Goal: Task Accomplishment & Management: Use online tool/utility

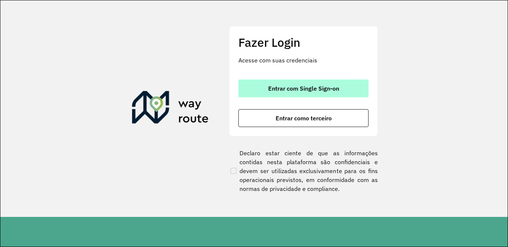
click at [291, 88] on span "Entrar com Single Sign-on" at bounding box center [303, 89] width 71 height 6
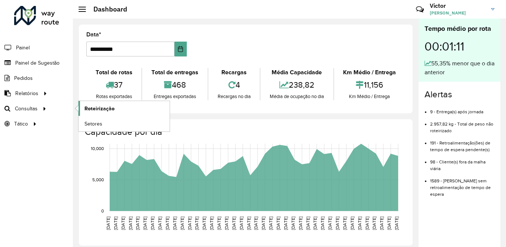
click at [89, 110] on span "Roteirização" at bounding box center [99, 109] width 30 height 8
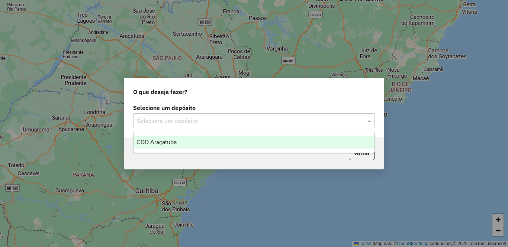
click at [164, 121] on input "text" at bounding box center [246, 121] width 219 height 9
click at [173, 144] on span "CDD Araçatuba" at bounding box center [157, 142] width 40 height 6
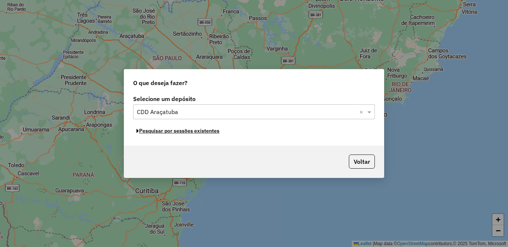
click at [193, 132] on button "Pesquisar por sessões existentes" at bounding box center [178, 131] width 90 height 12
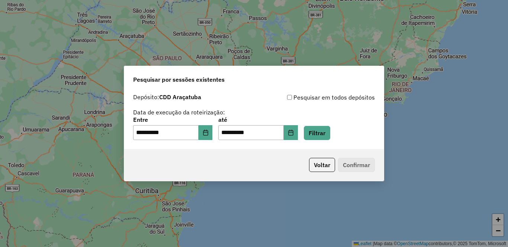
click at [354, 134] on div "**********" at bounding box center [254, 128] width 242 height 23
click at [330, 136] on button "Filtrar" at bounding box center [317, 133] width 26 height 14
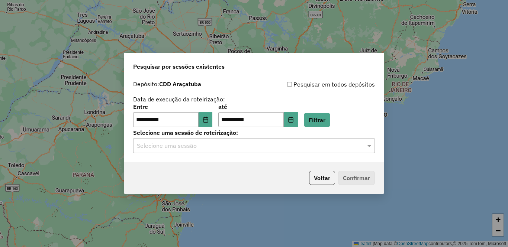
click at [179, 145] on input "text" at bounding box center [246, 146] width 219 height 9
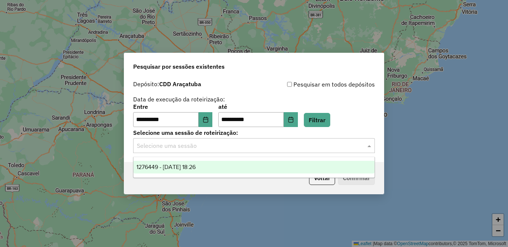
click at [179, 166] on span "1276449 - [DATE] 18:26" at bounding box center [166, 167] width 59 height 6
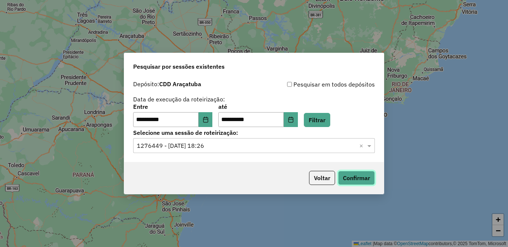
click at [360, 177] on button "Confirmar" at bounding box center [356, 178] width 37 height 14
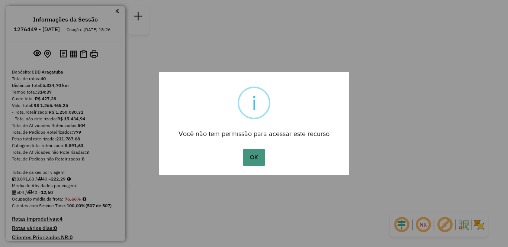
click at [257, 154] on button "OK" at bounding box center [254, 157] width 22 height 17
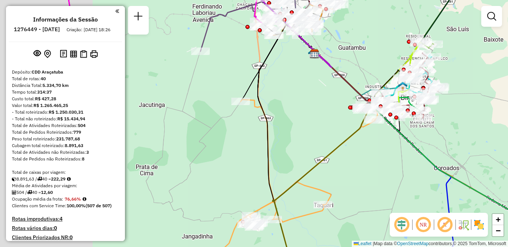
drag, startPoint x: 189, startPoint y: 113, endPoint x: 303, endPoint y: 78, distance: 118.9
click at [303, 78] on div "Janela de atendimento Grade de atendimento Capacidade Transportadoras Veículos …" at bounding box center [254, 123] width 508 height 247
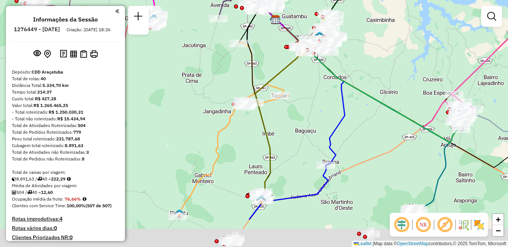
drag, startPoint x: 332, startPoint y: 170, endPoint x: 308, endPoint y: 110, distance: 64.4
click at [308, 110] on div "Janela de atendimento Grade de atendimento Capacidade Transportadoras Veículos …" at bounding box center [254, 123] width 508 height 247
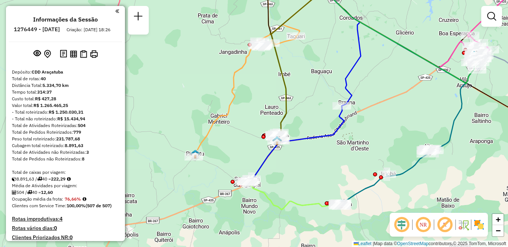
drag, startPoint x: 208, startPoint y: 171, endPoint x: 230, endPoint y: 136, distance: 41.6
click at [230, 136] on div "Janela de atendimento Grade de atendimento Capacidade Transportadoras Veículos …" at bounding box center [254, 123] width 508 height 247
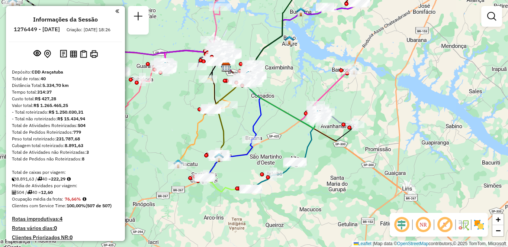
drag, startPoint x: 411, startPoint y: 133, endPoint x: 376, endPoint y: 151, distance: 39.1
click at [376, 151] on div "Janela de atendimento Grade de atendimento Capacidade Transportadoras Veículos …" at bounding box center [254, 123] width 508 height 247
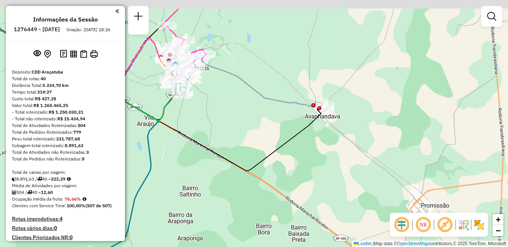
drag, startPoint x: 349, startPoint y: 122, endPoint x: 350, endPoint y: 157, distance: 34.2
click at [350, 157] on div "Janela de atendimento Grade de atendimento Capacidade Transportadoras Veículos …" at bounding box center [254, 123] width 508 height 247
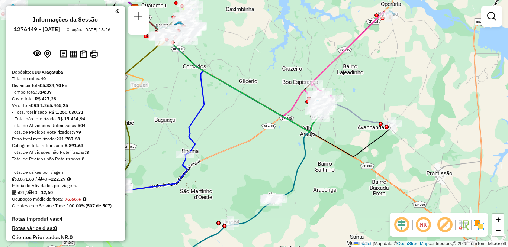
drag, startPoint x: 176, startPoint y: 138, endPoint x: 320, endPoint y: 138, distance: 143.6
click at [320, 138] on icon at bounding box center [262, 81] width 260 height 152
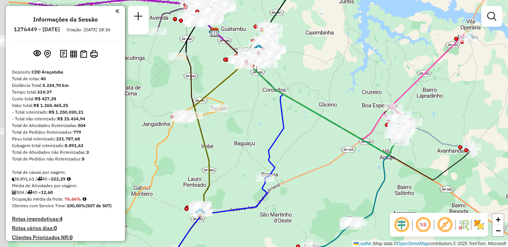
drag, startPoint x: 215, startPoint y: 132, endPoint x: 338, endPoint y: 173, distance: 130.0
click at [338, 173] on div "Janela de atendimento Grade de atendimento Capacidade Transportadoras Veículos …" at bounding box center [254, 123] width 508 height 247
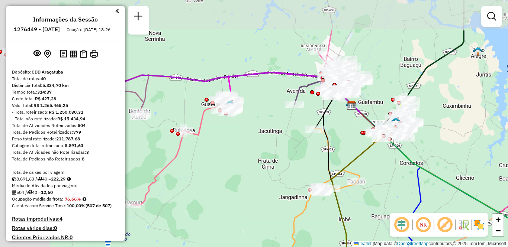
drag, startPoint x: 189, startPoint y: 148, endPoint x: 260, endPoint y: 165, distance: 73.0
click at [260, 165] on div "Janela de atendimento Grade de atendimento Capacidade Transportadoras Veículos …" at bounding box center [254, 123] width 508 height 247
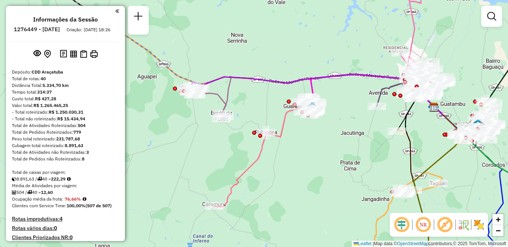
drag, startPoint x: 214, startPoint y: 181, endPoint x: 296, endPoint y: 183, distance: 82.2
click at [296, 183] on div "Janela de atendimento Grade de atendimento Capacidade Transportadoras Veículos …" at bounding box center [254, 123] width 508 height 247
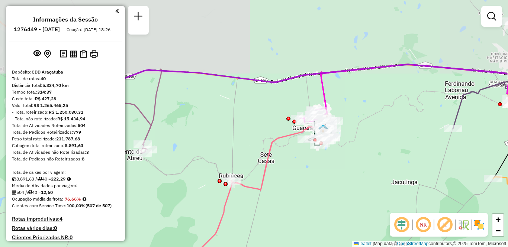
drag, startPoint x: 318, startPoint y: 137, endPoint x: 309, endPoint y: 236, distance: 99.7
click at [309, 236] on div "Janela de atendimento Grade de atendimento Capacidade Transportadoras Veículos …" at bounding box center [254, 123] width 508 height 247
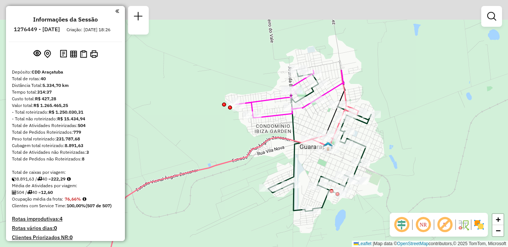
drag, startPoint x: 320, startPoint y: 174, endPoint x: 299, endPoint y: 229, distance: 58.6
click at [301, 231] on div "Janela de atendimento Grade de atendimento Capacidade Transportadoras Veículos …" at bounding box center [254, 123] width 508 height 247
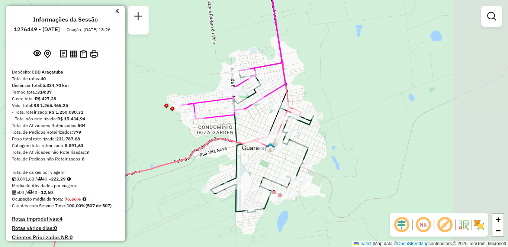
drag, startPoint x: 303, startPoint y: 138, endPoint x: 248, endPoint y: 133, distance: 54.9
click at [248, 133] on div "Janela de atendimento Grade de atendimento Capacidade Transportadoras Veículos …" at bounding box center [254, 123] width 508 height 247
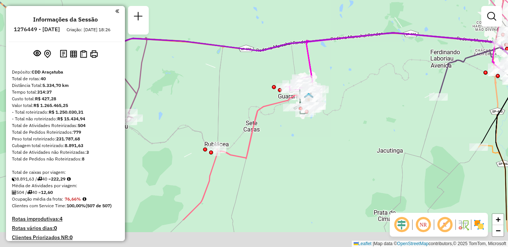
drag, startPoint x: 227, startPoint y: 180, endPoint x: 294, endPoint y: 96, distance: 107.8
click at [295, 93] on div "Janela de atendimento Grade de atendimento Capacidade Transportadoras Veículos …" at bounding box center [254, 123] width 508 height 247
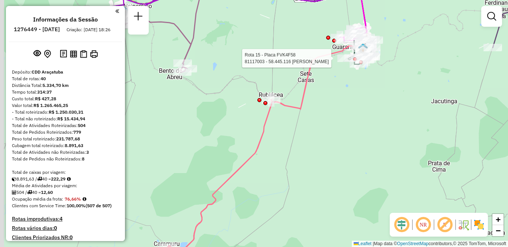
drag, startPoint x: 281, startPoint y: 138, endPoint x: 295, endPoint y: 133, distance: 14.9
click at [295, 133] on div "Rota 15 - Placa FVK4F58 81117003 - 58.445.116 LARISSA MARINHO LIMA Janela de at…" at bounding box center [254, 123] width 508 height 247
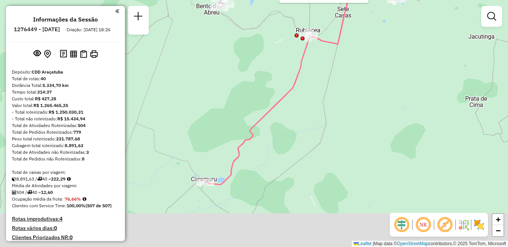
drag, startPoint x: 261, startPoint y: 188, endPoint x: 299, endPoint y: 122, distance: 76.6
click at [299, 122] on div "Rota 15 - Placa FVK4F58 81117003 - 58.445.116 LARISSA MARINHO LIMA Janela de at…" at bounding box center [254, 123] width 508 height 247
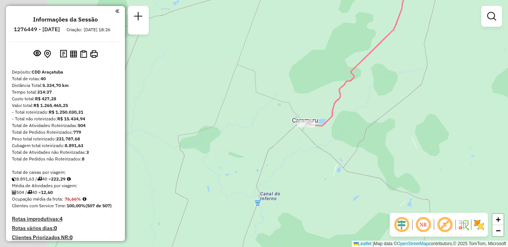
drag, startPoint x: 346, startPoint y: 138, endPoint x: 355, endPoint y: 132, distance: 11.0
click at [355, 132] on div "Rota 15 - Placa FVK4F58 81117003 - 58.445.116 LARISSA MARINHO LIMA Janela de at…" at bounding box center [254, 123] width 508 height 247
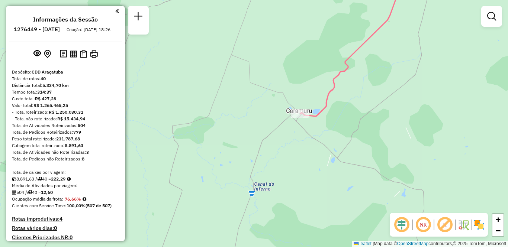
drag, startPoint x: 426, startPoint y: 122, endPoint x: 312, endPoint y: 146, distance: 115.8
click at [300, 154] on div "Rota 15 - Placa FVK4F58 81117003 - 58.445.116 LARISSA MARINHO LIMA Janela de at…" at bounding box center [254, 123] width 508 height 247
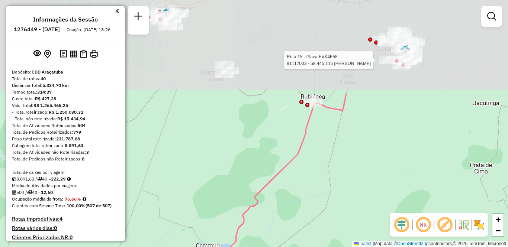
drag, startPoint x: 385, startPoint y: 38, endPoint x: 344, endPoint y: 152, distance: 121.9
click at [334, 164] on div "Rota 15 - Placa FVK4F58 81117003 - 58.445.116 LARISSA MARINHO LIMA Janela de at…" at bounding box center [254, 123] width 508 height 247
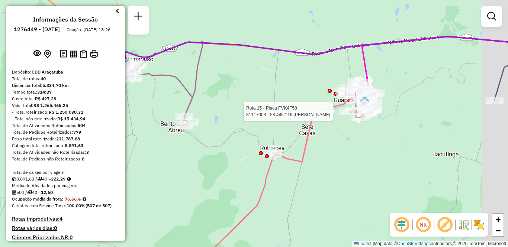
drag, startPoint x: 370, startPoint y: 142, endPoint x: 348, endPoint y: 157, distance: 27.5
click at [348, 157] on div "Rota 15 - Placa FVK4F58 81117003 - 58.445.116 LARISSA MARINHO LIMA Janela de at…" at bounding box center [254, 123] width 508 height 247
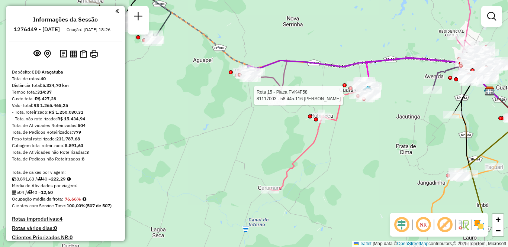
drag, startPoint x: 337, startPoint y: 186, endPoint x: 345, endPoint y: 139, distance: 46.8
click at [345, 139] on div "Rota 15 - Placa FVK4F58 81117003 - 58.445.116 LARISSA MARINHO LIMA Janela de at…" at bounding box center [254, 123] width 508 height 247
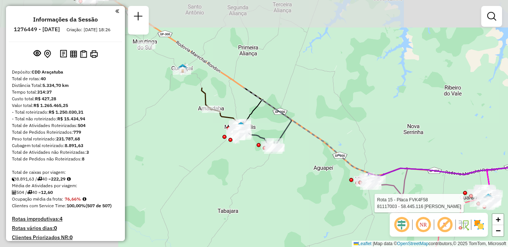
drag, startPoint x: 187, startPoint y: 116, endPoint x: 308, endPoint y: 228, distance: 165.0
click at [308, 228] on div "Rota 15 - Placa FVK4F58 81117003 - 58.445.116 LARISSA MARINHO LIMA Janela de at…" at bounding box center [254, 123] width 508 height 247
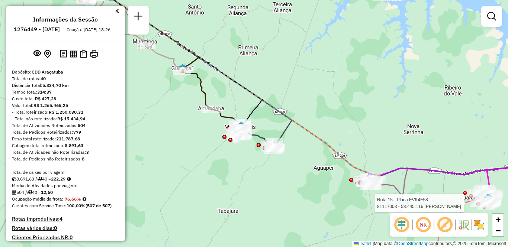
drag, startPoint x: 314, startPoint y: 228, endPoint x: 132, endPoint y: 150, distance: 198.3
click at [132, 150] on div "Rota 15 - Placa FVK4F58 81117003 - 58.445.116 LARISSA MARINHO LIMA Janela de at…" at bounding box center [254, 123] width 508 height 247
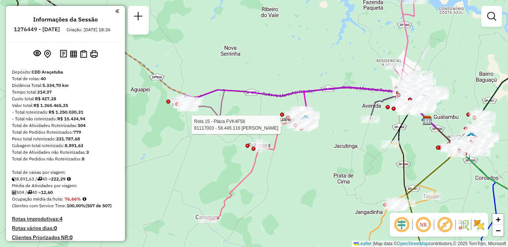
drag, startPoint x: 182, startPoint y: 150, endPoint x: 219, endPoint y: 166, distance: 41.2
click at [221, 166] on div "Rota 15 - Placa FVK4F58 81117003 - 58.445.116 LARISSA MARINHO LIMA Janela de at…" at bounding box center [254, 123] width 508 height 247
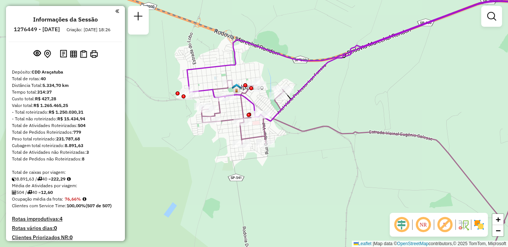
scroll to position [812, 0]
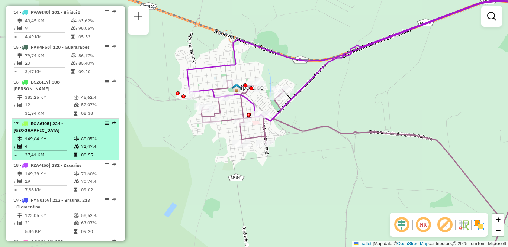
click at [46, 135] on td "149,64 KM" at bounding box center [49, 138] width 49 height 7
select select "**********"
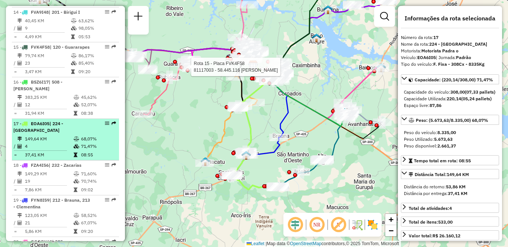
click at [94, 124] on div at bounding box center [105, 123] width 22 height 4
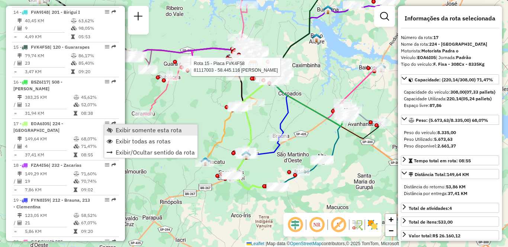
click at [115, 129] on link "Exibir somente esta rota" at bounding box center [150, 130] width 93 height 11
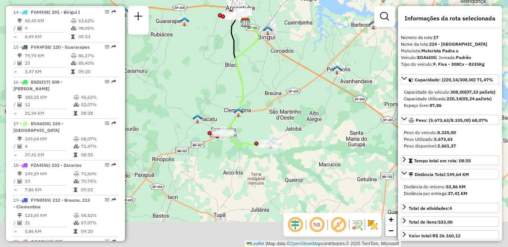
drag, startPoint x: 309, startPoint y: 205, endPoint x: 302, endPoint y: 162, distance: 43.5
click at [302, 162] on div "Janela de atendimento Grade de atendimento Capacidade Transportadoras Veículos …" at bounding box center [254, 123] width 508 height 247
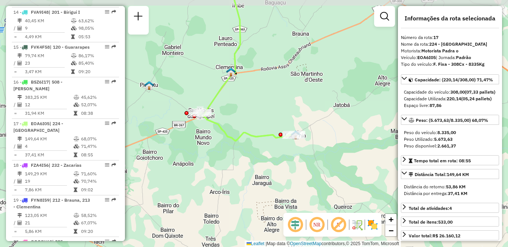
drag, startPoint x: 221, startPoint y: 154, endPoint x: 251, endPoint y: 163, distance: 31.2
click at [251, 163] on div "Janela de atendimento Grade de atendimento Capacidade Transportadoras Veículos …" at bounding box center [254, 123] width 508 height 247
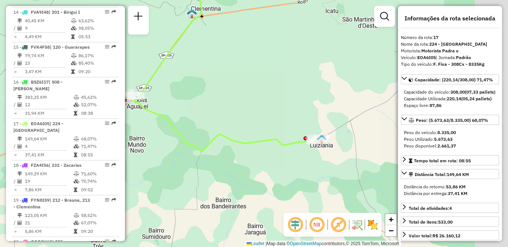
drag, startPoint x: 229, startPoint y: 175, endPoint x: 156, endPoint y: 164, distance: 73.4
click at [156, 164] on div "Janela de atendimento Grade de atendimento Capacidade Transportadoras Veículos …" at bounding box center [254, 123] width 508 height 247
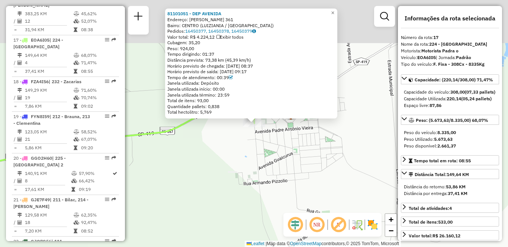
scroll to position [925, 0]
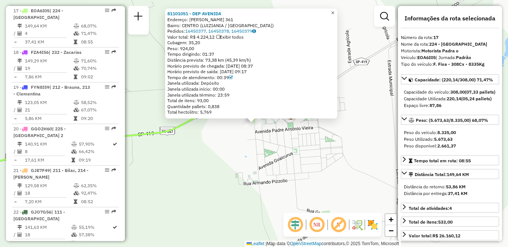
click at [334, 11] on span "×" at bounding box center [332, 13] width 3 height 6
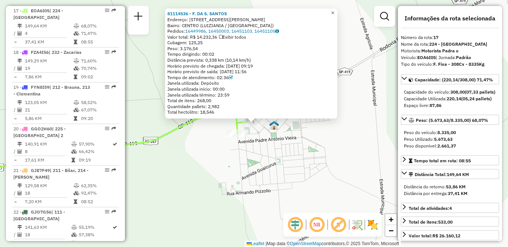
click at [334, 10] on span "×" at bounding box center [332, 13] width 3 height 6
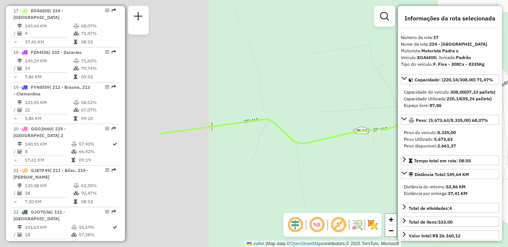
drag, startPoint x: 227, startPoint y: 95, endPoint x: 446, endPoint y: 107, distance: 219.1
click at [446, 107] on hb-router-mapa "Informações da Sessão 1276449 - 16/09/2025 Criação: 15/09/2025 18:26 Depósito: …" at bounding box center [254, 123] width 508 height 247
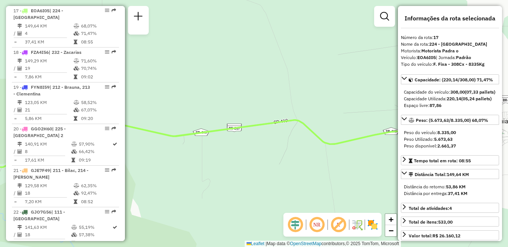
drag, startPoint x: 248, startPoint y: 109, endPoint x: 450, endPoint y: 132, distance: 203.7
click at [450, 132] on hb-router-mapa "Informações da Sessão 1276449 - 16/09/2025 Criação: 15/09/2025 18:26 Depósito: …" at bounding box center [254, 123] width 508 height 247
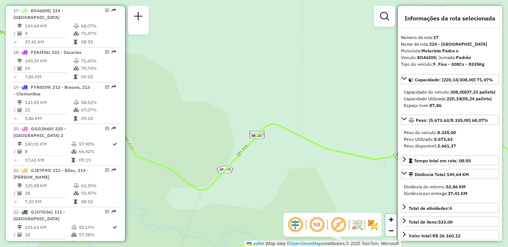
drag, startPoint x: 285, startPoint y: 125, endPoint x: 481, endPoint y: 147, distance: 196.8
click at [481, 147] on hb-router-mapa "Informações da Sessão 1276449 - 16/09/2025 Criação: 15/09/2025 18:26 Depósito: …" at bounding box center [254, 123] width 508 height 247
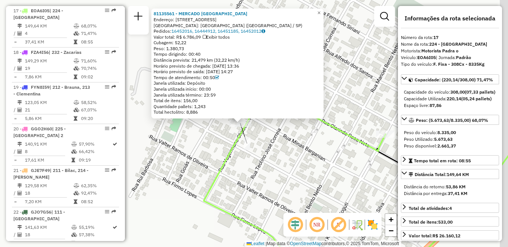
drag, startPoint x: 363, startPoint y: 158, endPoint x: 295, endPoint y: 149, distance: 67.9
click at [295, 149] on div "81135561 - MERCADO VITORIA DE S Endereço: R MINAS BARGANIAN 230 Bairro: CENTRO …" at bounding box center [254, 123] width 508 height 247
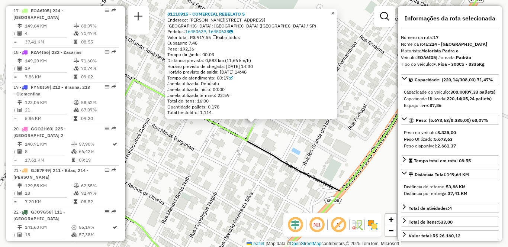
click at [334, 10] on span "×" at bounding box center [332, 13] width 3 height 6
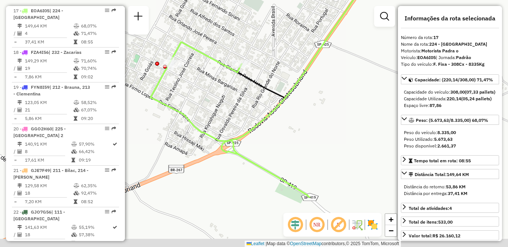
drag, startPoint x: 316, startPoint y: 123, endPoint x: 292, endPoint y: 85, distance: 44.6
click at [293, 87] on icon at bounding box center [321, 49] width 199 height 297
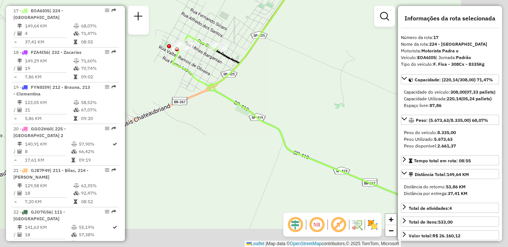
drag, startPoint x: 299, startPoint y: 102, endPoint x: 256, endPoint y: 74, distance: 52.0
click at [261, 76] on div "Janela de atendimento Grade de atendimento Capacidade Transportadoras Veículos …" at bounding box center [254, 123] width 508 height 247
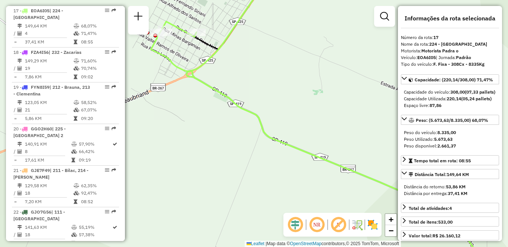
drag, startPoint x: 360, startPoint y: 122, endPoint x: 133, endPoint y: 53, distance: 237.6
click at [134, 53] on div "Janela de atendimento Grade de atendimento Capacidade Transportadoras Veículos …" at bounding box center [254, 123] width 508 height 247
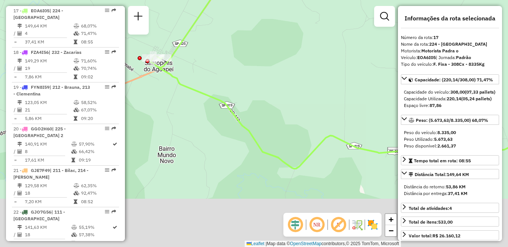
drag, startPoint x: 312, startPoint y: 194, endPoint x: 251, endPoint y: 51, distance: 155.5
click at [251, 52] on div "Janela de atendimento Grade de atendimento Capacidade Transportadoras Veículos …" at bounding box center [254, 123] width 508 height 247
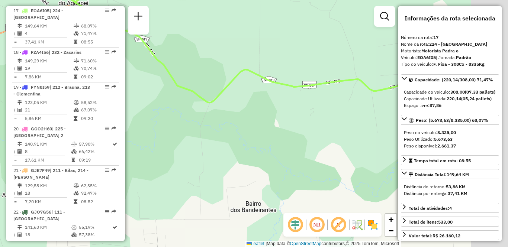
drag, startPoint x: 354, startPoint y: 125, endPoint x: 151, endPoint y: 124, distance: 203.5
click at [151, 124] on div "Janela de atendimento Grade de atendimento Capacidade Transportadoras Veículos …" at bounding box center [254, 123] width 508 height 247
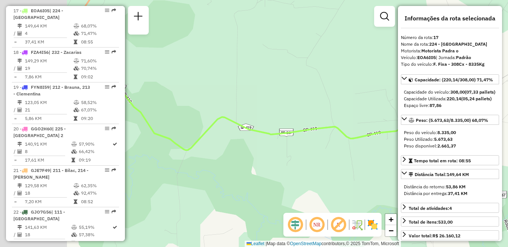
drag, startPoint x: 150, startPoint y: 106, endPoint x: 366, endPoint y: 139, distance: 218.7
click at [366, 139] on icon at bounding box center [266, 115] width 312 height 69
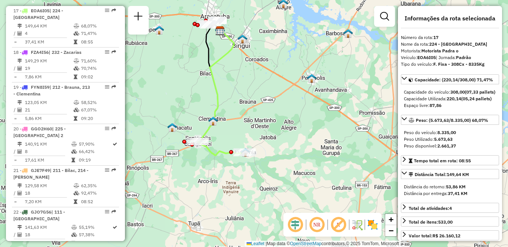
drag, startPoint x: 244, startPoint y: 156, endPoint x: 234, endPoint y: 206, distance: 50.5
click at [234, 206] on div "Janela de atendimento Grade de atendimento Capacidade Transportadoras Veículos …" at bounding box center [254, 123] width 508 height 247
click at [316, 222] on em at bounding box center [317, 225] width 18 height 18
click at [373, 224] on img at bounding box center [373, 225] width 12 height 12
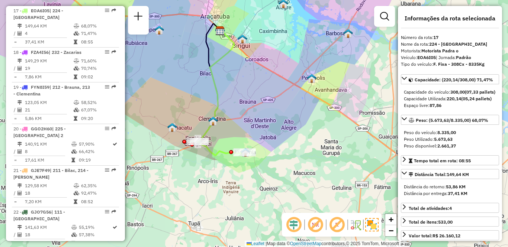
click at [235, 171] on div "Janela de atendimento Grade de atendimento Capacidade Transportadoras Veículos …" at bounding box center [254, 123] width 508 height 247
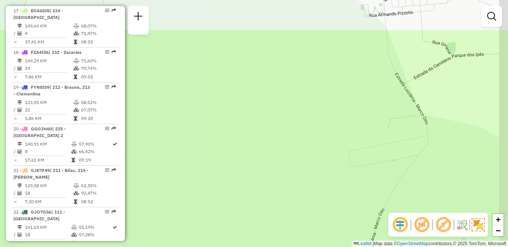
drag, startPoint x: 289, startPoint y: 153, endPoint x: 268, endPoint y: 247, distance: 96.5
click at [268, 247] on div "Janela de atendimento Grade de atendimento Capacidade Transportadoras Veículos …" at bounding box center [254, 123] width 508 height 247
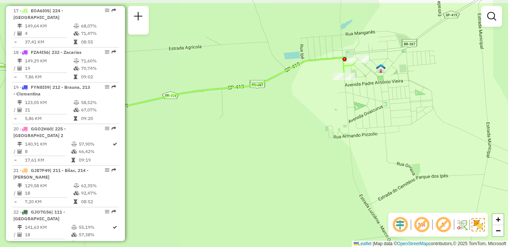
drag, startPoint x: 338, startPoint y: 98, endPoint x: 288, endPoint y: 170, distance: 87.4
click at [288, 170] on div "Janela de atendimento Grade de atendimento Capacidade Transportadoras Veículos …" at bounding box center [254, 123] width 508 height 247
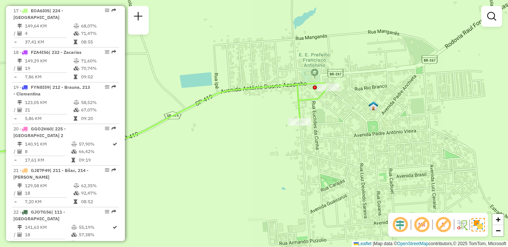
click at [386, 165] on div "Janela de atendimento Grade de atendimento Capacidade Transportadoras Veículos …" at bounding box center [254, 123] width 508 height 247
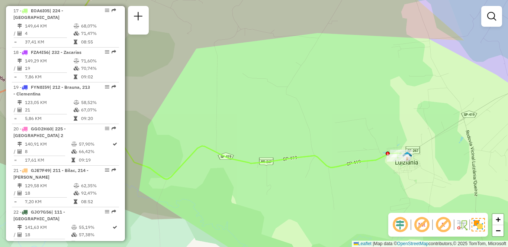
drag, startPoint x: 212, startPoint y: 164, endPoint x: 451, endPoint y: 162, distance: 238.8
click at [401, 162] on icon at bounding box center [211, 122] width 379 height 113
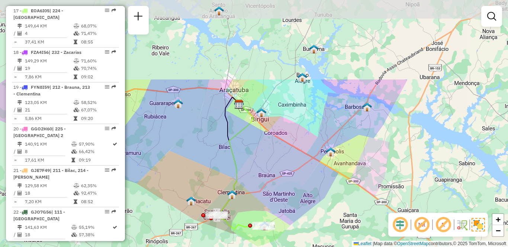
drag, startPoint x: 180, startPoint y: 58, endPoint x: 193, endPoint y: 162, distance: 104.9
click at [193, 162] on div "Janela de atendimento Grade de atendimento Capacidade Transportadoras Veículos …" at bounding box center [254, 123] width 508 height 247
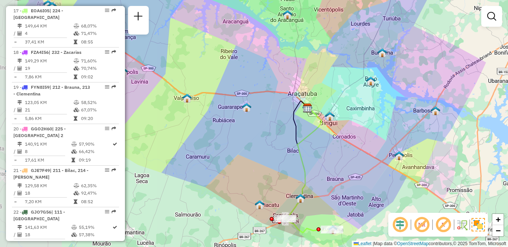
drag, startPoint x: 173, startPoint y: 166, endPoint x: 241, endPoint y: 170, distance: 68.5
click at [241, 170] on div "Janela de atendimento Grade de atendimento Capacidade Transportadoras Veículos …" at bounding box center [254, 123] width 508 height 247
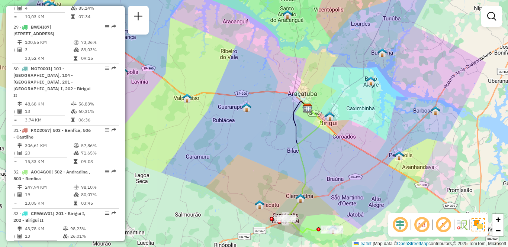
scroll to position [1645, 0]
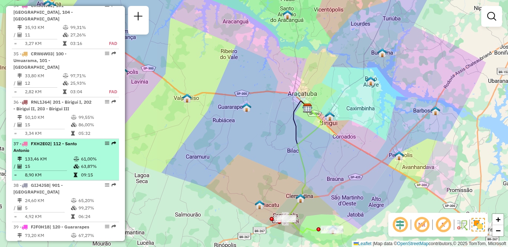
click at [53, 155] on td "133,46 KM" at bounding box center [49, 158] width 49 height 7
select select "**********"
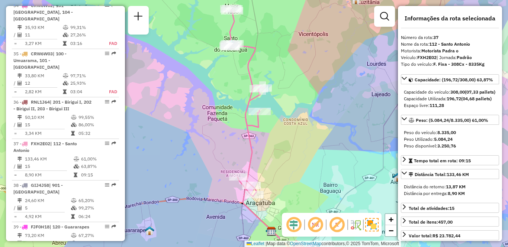
scroll to position [728, 0]
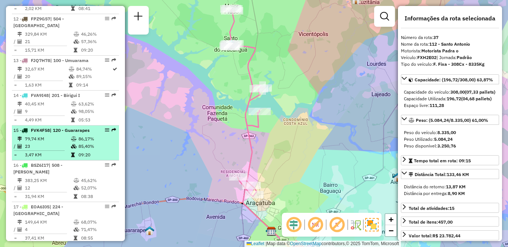
click at [54, 131] on div "15 - FVK4F58 | 120 - Guararapes" at bounding box center [52, 130] width 79 height 7
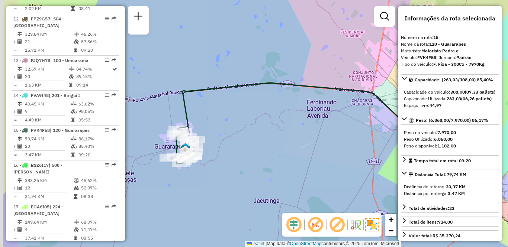
drag, startPoint x: 195, startPoint y: 155, endPoint x: 265, endPoint y: 156, distance: 70.3
click at [265, 156] on div "Janela de atendimento Grade de atendimento Capacidade Transportadoras Veículos …" at bounding box center [254, 123] width 508 height 247
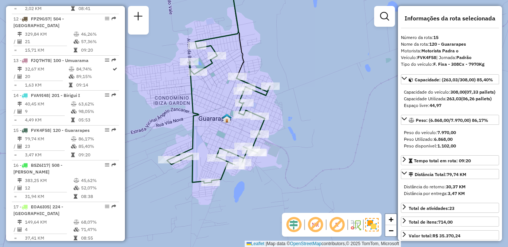
drag, startPoint x: 215, startPoint y: 206, endPoint x: 232, endPoint y: 205, distance: 17.5
click at [232, 205] on div "Janela de atendimento Grade de atendimento Capacidade Transportadoras Veículos …" at bounding box center [254, 123] width 508 height 247
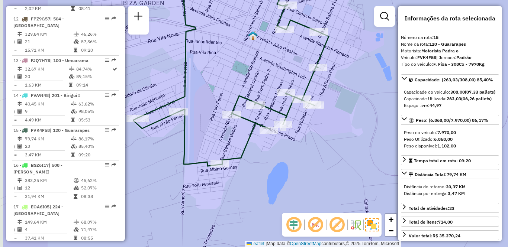
drag, startPoint x: 228, startPoint y: 193, endPoint x: 282, endPoint y: 189, distance: 54.5
click at [282, 189] on div "Janela de atendimento Grade de atendimento Capacidade Transportadoras Veículos …" at bounding box center [254, 123] width 508 height 247
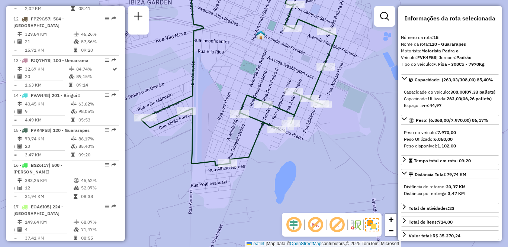
drag, startPoint x: 227, startPoint y: 188, endPoint x: 233, endPoint y: 187, distance: 6.0
click at [233, 187] on div "Janela de atendimento Grade de atendimento Capacidade Transportadoras Veículos …" at bounding box center [254, 123] width 508 height 247
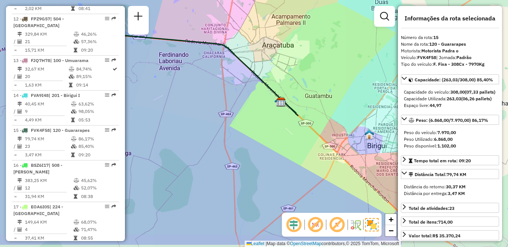
drag, startPoint x: 263, startPoint y: 143, endPoint x: 137, endPoint y: 120, distance: 128.5
click at [137, 120] on div "Janela de atendimento Grade de atendimento Capacidade Transportadoras Veículos …" at bounding box center [254, 123] width 508 height 247
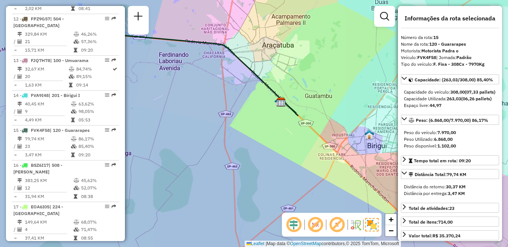
scroll to position [1728, 0]
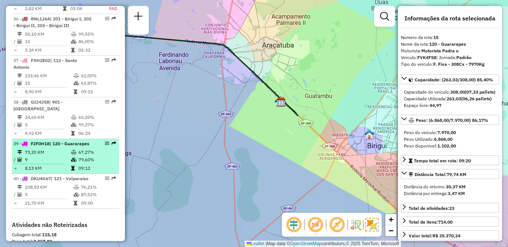
click at [35, 149] on td "73,20 KM" at bounding box center [48, 152] width 46 height 7
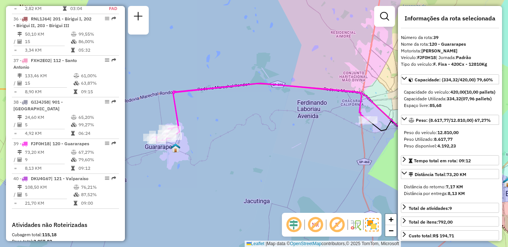
drag, startPoint x: 198, startPoint y: 150, endPoint x: 238, endPoint y: 150, distance: 40.2
click at [238, 150] on div "Janela de atendimento Grade de atendimento Capacidade Transportadoras Veículos …" at bounding box center [254, 123] width 508 height 247
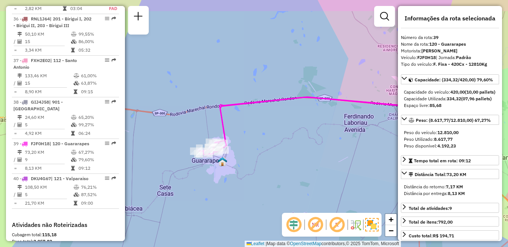
drag, startPoint x: 182, startPoint y: 176, endPoint x: 229, endPoint y: 189, distance: 49.2
click at [229, 189] on div "Janela de atendimento Grade de atendimento Capacidade Transportadoras Veículos …" at bounding box center [254, 123] width 508 height 247
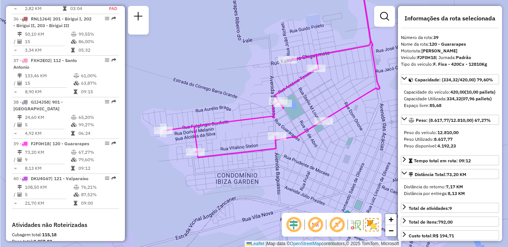
drag, startPoint x: 202, startPoint y: 174, endPoint x: 253, endPoint y: 180, distance: 51.6
click at [253, 180] on div "Janela de atendimento Grade de atendimento Capacidade Transportadoras Veículos …" at bounding box center [254, 123] width 508 height 247
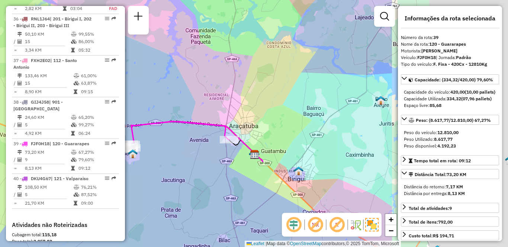
drag, startPoint x: 353, startPoint y: 167, endPoint x: 161, endPoint y: 139, distance: 193.2
click at [163, 139] on div "Janela de atendimento Grade de atendimento Capacidade Transportadoras Veículos …" at bounding box center [254, 123] width 508 height 247
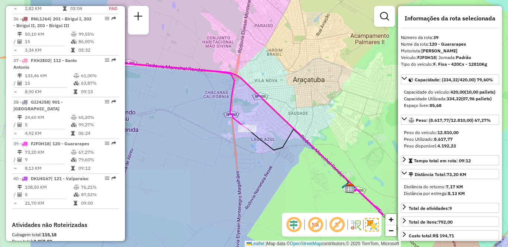
drag, startPoint x: 195, startPoint y: 169, endPoint x: 276, endPoint y: 175, distance: 81.7
click at [276, 175] on div "Janela de atendimento Grade de atendimento Capacidade Transportadoras Veículos …" at bounding box center [254, 123] width 508 height 247
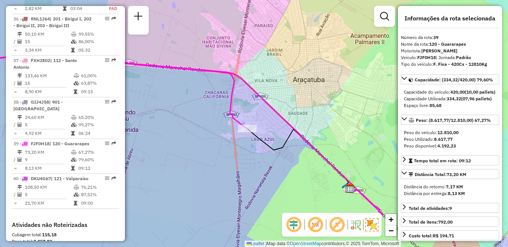
scroll to position [965, 0]
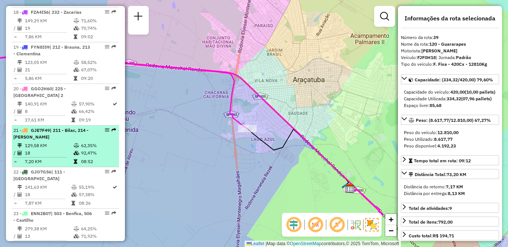
click at [63, 142] on td "129,58 KM" at bounding box center [49, 145] width 49 height 7
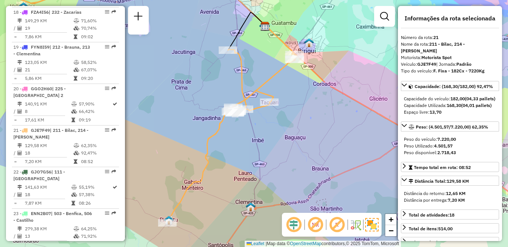
drag, startPoint x: 261, startPoint y: 186, endPoint x: 239, endPoint y: 180, distance: 23.2
click at [239, 180] on div "Janela de atendimento Grade de atendimento Capacidade Transportadoras Veículos …" at bounding box center [254, 123] width 508 height 247
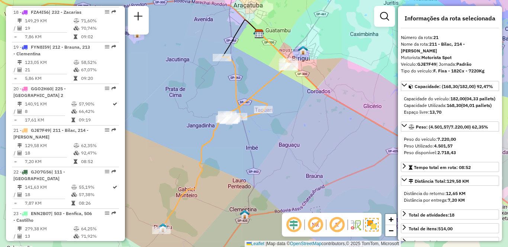
drag, startPoint x: 228, startPoint y: 177, endPoint x: 222, endPoint y: 185, distance: 9.5
click at [222, 185] on div "Janela de atendimento Grade de atendimento Capacidade Transportadoras Veículos …" at bounding box center [254, 123] width 508 height 247
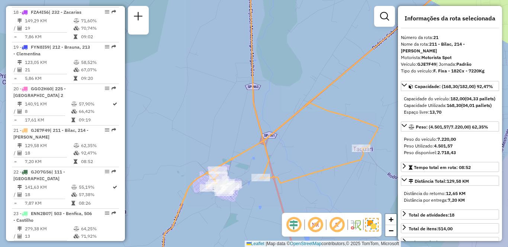
drag, startPoint x: 246, startPoint y: 139, endPoint x: 171, endPoint y: 130, distance: 75.3
click at [171, 130] on div "Janela de atendimento Grade de atendimento Capacidade Transportadoras Veículos …" at bounding box center [254, 123] width 508 height 247
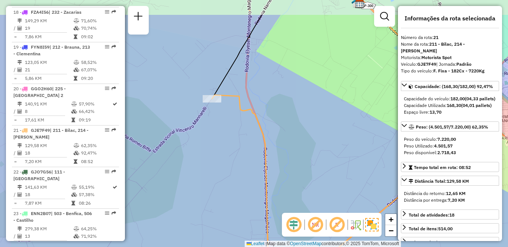
drag, startPoint x: 169, startPoint y: 77, endPoint x: 212, endPoint y: 117, distance: 58.2
click at [207, 117] on div "Janela de atendimento Grade de atendimento Capacidade Transportadoras Veículos …" at bounding box center [254, 123] width 508 height 247
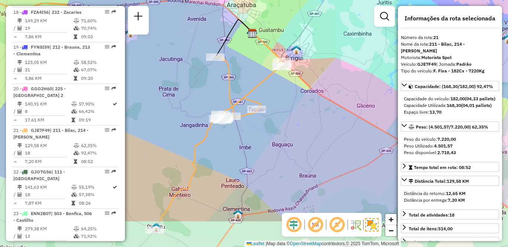
drag, startPoint x: 306, startPoint y: 184, endPoint x: 299, endPoint y: 133, distance: 52.2
click at [298, 133] on div "Janela de atendimento Grade de atendimento Capacidade Transportadoras Veículos …" at bounding box center [254, 123] width 508 height 247
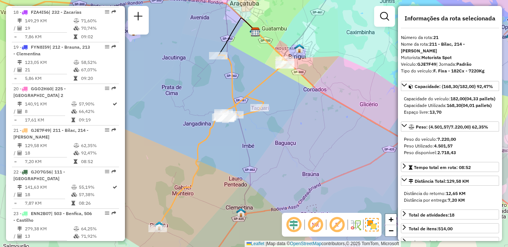
scroll to position [37, 0]
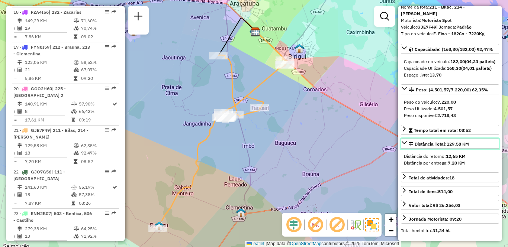
click at [404, 144] on icon at bounding box center [404, 142] width 5 height 3
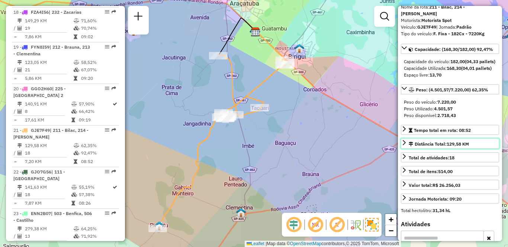
click at [404, 146] on icon at bounding box center [404, 143] width 6 height 6
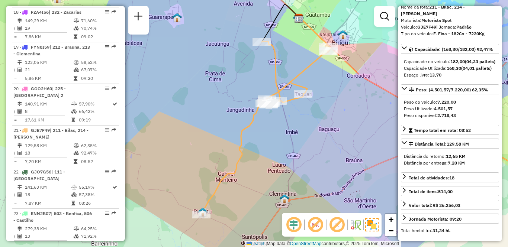
drag, startPoint x: 296, startPoint y: 162, endPoint x: 340, endPoint y: 148, distance: 45.6
click at [340, 148] on div "Janela de atendimento Grade de atendimento Capacidade Transportadoras Veículos …" at bounding box center [254, 123] width 508 height 247
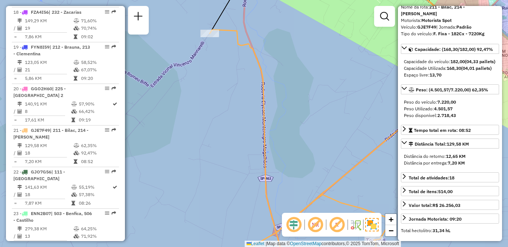
drag, startPoint x: 186, startPoint y: 71, endPoint x: 204, endPoint y: 76, distance: 18.7
click at [204, 76] on div "Janela de atendimento Grade de atendimento Capacidade Transportadoras Veículos …" at bounding box center [254, 123] width 508 height 247
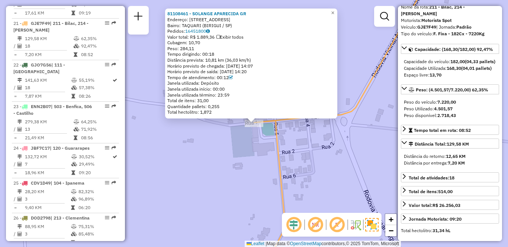
scroll to position [1078, 0]
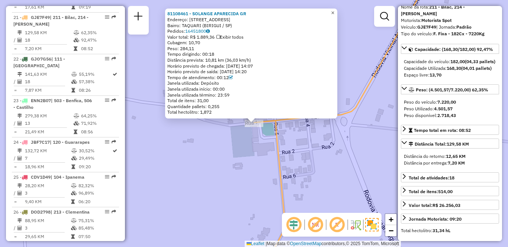
click at [334, 10] on span "×" at bounding box center [332, 13] width 3 height 6
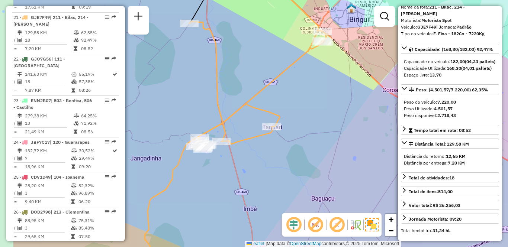
drag, startPoint x: 174, startPoint y: 117, endPoint x: 238, endPoint y: 127, distance: 65.2
click at [238, 127] on div "Janela de atendimento Grade de atendimento Capacidade Transportadoras Veículos …" at bounding box center [254, 123] width 508 height 247
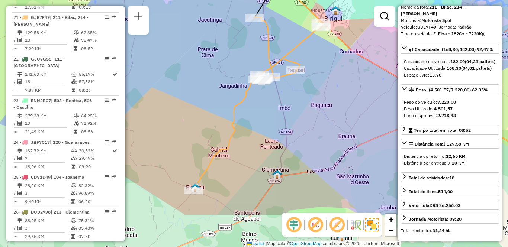
drag, startPoint x: 253, startPoint y: 195, endPoint x: 293, endPoint y: 137, distance: 70.2
click at [293, 137] on div "Janela de atendimento Grade de atendimento Capacidade Transportadoras Veículos …" at bounding box center [254, 123] width 508 height 247
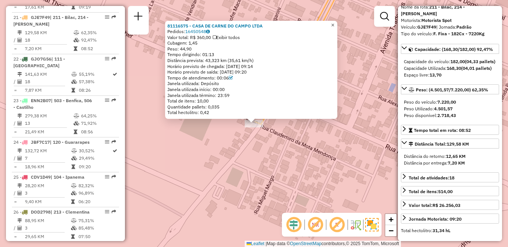
click at [334, 24] on span "×" at bounding box center [332, 25] width 3 height 6
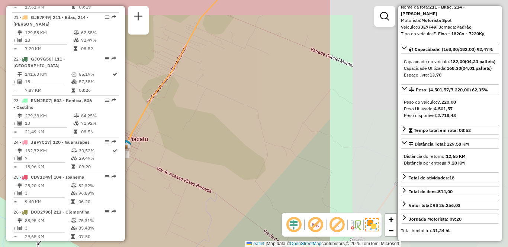
drag, startPoint x: 374, startPoint y: 132, endPoint x: 145, endPoint y: 156, distance: 229.6
click at [145, 156] on div "Rota 21 - Placa GJE7F49 81116575 - CASA DE CARNE DO CAMPO LTDA Janela de atendi…" at bounding box center [254, 123] width 508 height 247
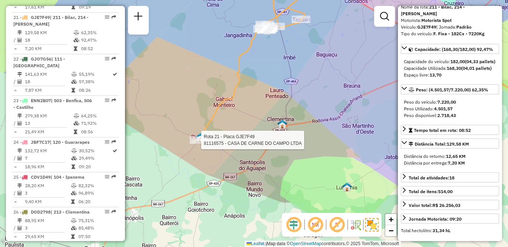
scroll to position [923, 0]
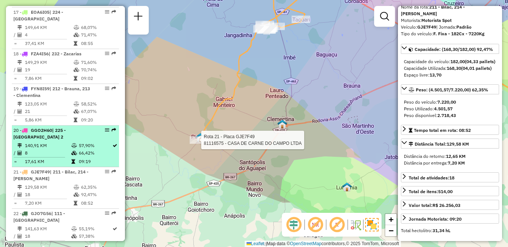
click at [50, 142] on td "140,91 KM" at bounding box center [48, 145] width 46 height 7
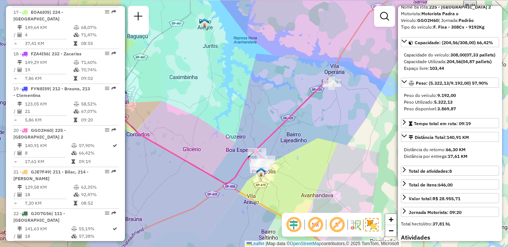
drag, startPoint x: 362, startPoint y: 134, endPoint x: 312, endPoint y: 140, distance: 50.6
click at [312, 140] on div "Janela de atendimento Grade de atendimento Capacidade Transportadoras Veículos …" at bounding box center [254, 123] width 508 height 247
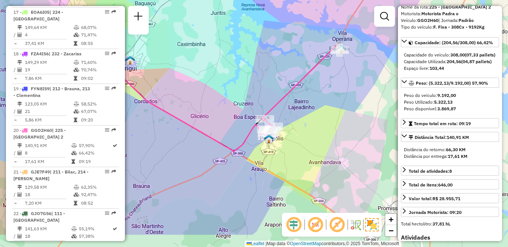
drag, startPoint x: 314, startPoint y: 166, endPoint x: 322, endPoint y: 105, distance: 61.1
click at [322, 105] on div "Janela de atendimento Grade de atendimento Capacidade Transportadoras Veículos …" at bounding box center [254, 123] width 508 height 247
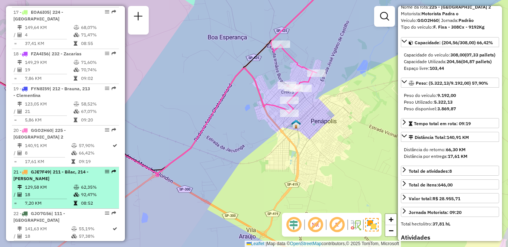
click at [62, 173] on div "21 - GJE7F49 | 211 - Bilac, 214 - Gabriel Monteiro" at bounding box center [52, 175] width 79 height 13
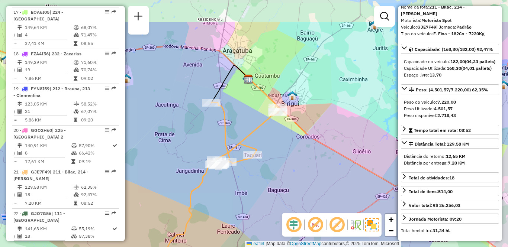
drag, startPoint x: 324, startPoint y: 138, endPoint x: 285, endPoint y: 184, distance: 60.7
click at [285, 184] on div "Janela de atendimento Grade de atendimento Capacidade Transportadoras Veículos …" at bounding box center [254, 123] width 508 height 247
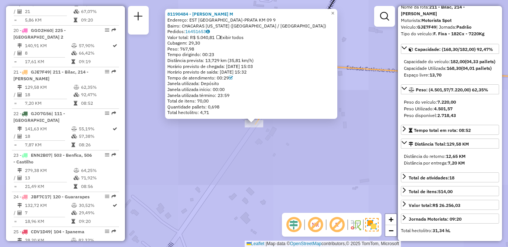
scroll to position [1078, 0]
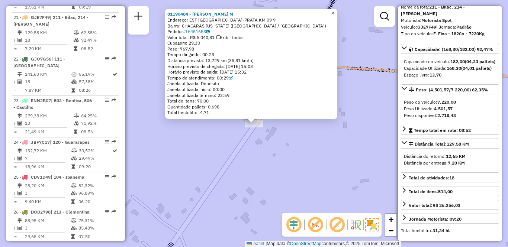
click at [334, 10] on span "×" at bounding box center [332, 13] width 3 height 6
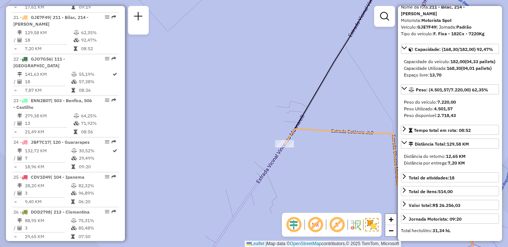
drag, startPoint x: 292, startPoint y: 155, endPoint x: 265, endPoint y: 137, distance: 32.4
click at [266, 138] on div "Janela de atendimento Grade de atendimento Capacidade Transportadoras Veículos …" at bounding box center [254, 123] width 508 height 247
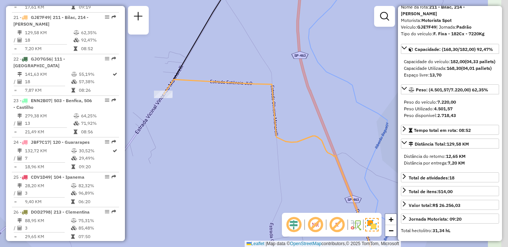
drag, startPoint x: 273, startPoint y: 154, endPoint x: 242, endPoint y: 144, distance: 32.2
click at [245, 146] on div "Janela de atendimento Grade de atendimento Capacidade Transportadoras Veículos …" at bounding box center [254, 123] width 508 height 247
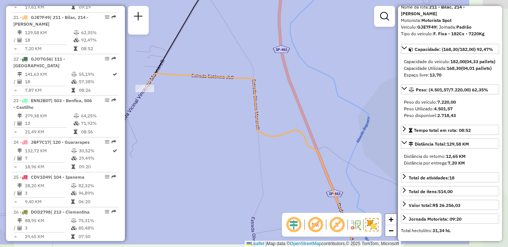
drag, startPoint x: 303, startPoint y: 166, endPoint x: 249, endPoint y: 139, distance: 60.4
click at [254, 141] on div "Janela de atendimento Grade de atendimento Capacidade Transportadoras Veículos …" at bounding box center [254, 123] width 508 height 247
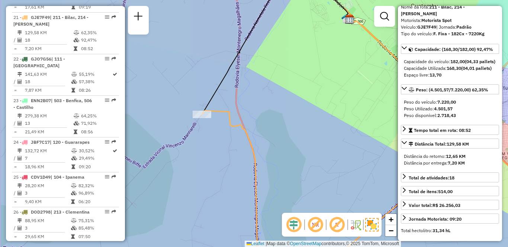
drag, startPoint x: 214, startPoint y: 163, endPoint x: 244, endPoint y: 127, distance: 47.0
click at [244, 127] on div "Janela de atendimento Grade de atendimento Capacidade Transportadoras Veículos …" at bounding box center [254, 123] width 508 height 247
